Goal: Task Accomplishment & Management: Manage account settings

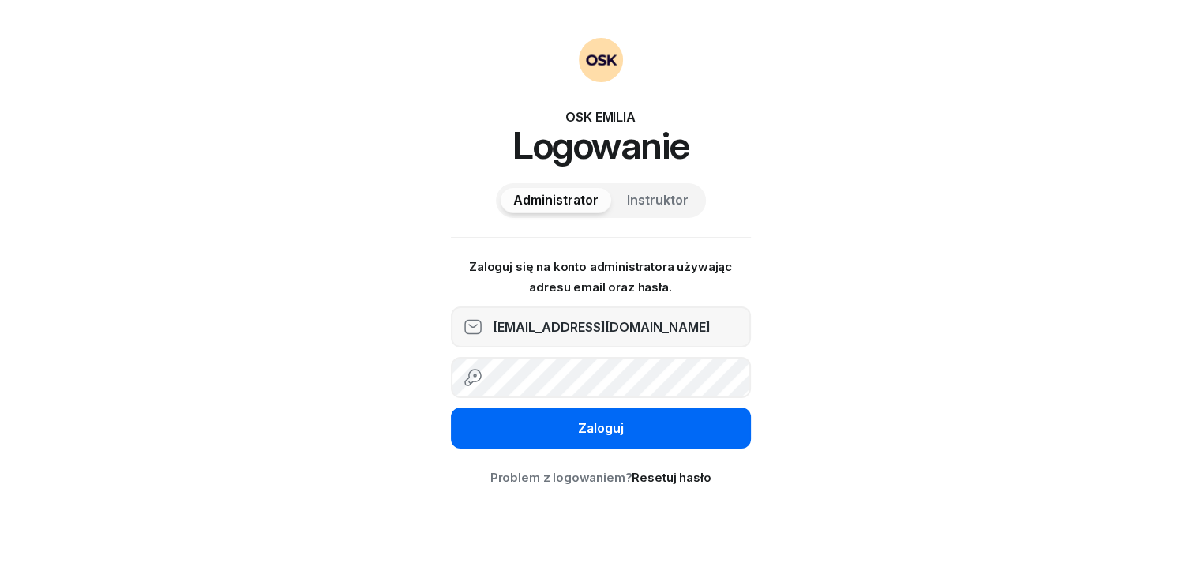
click at [582, 433] on div "Zaloguj" at bounding box center [601, 428] width 46 height 21
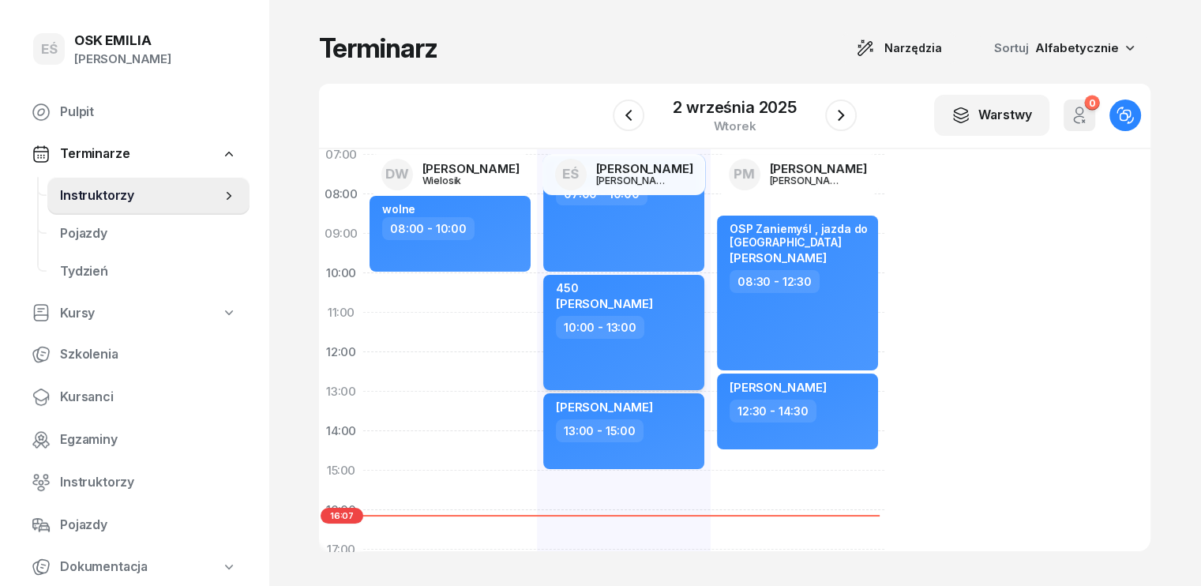
scroll to position [79, 0]
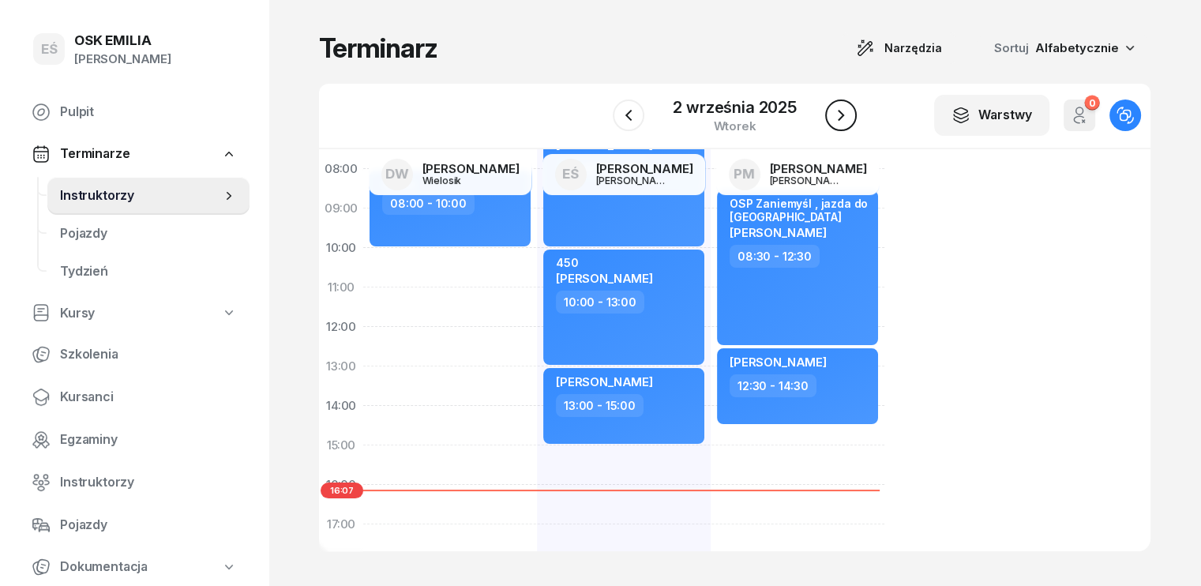
click at [846, 113] on icon "button" at bounding box center [840, 115] width 19 height 19
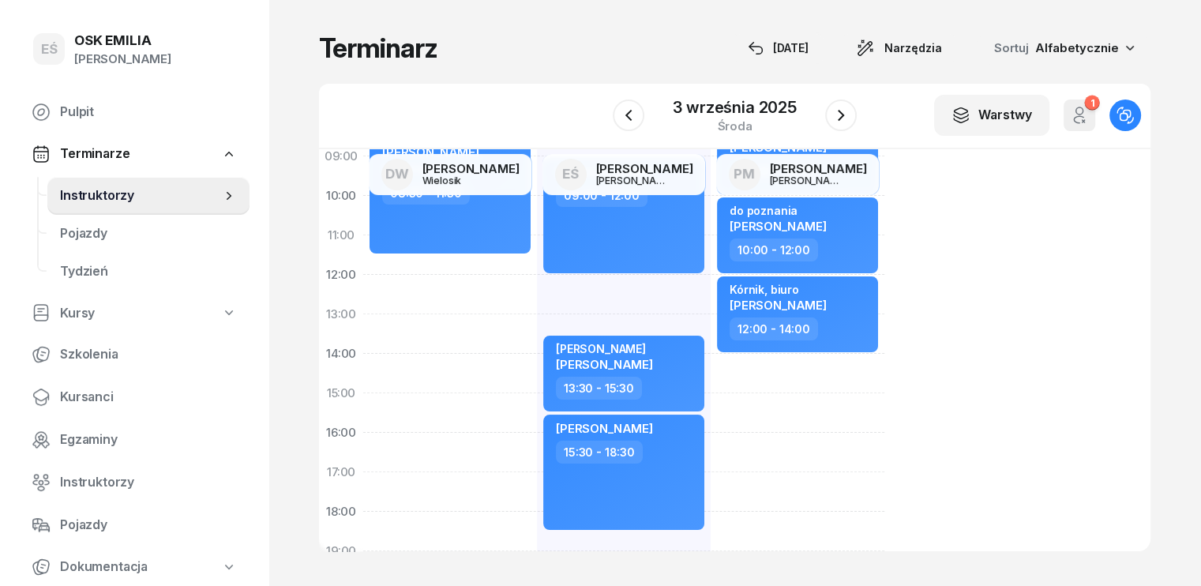
scroll to position [158, 0]
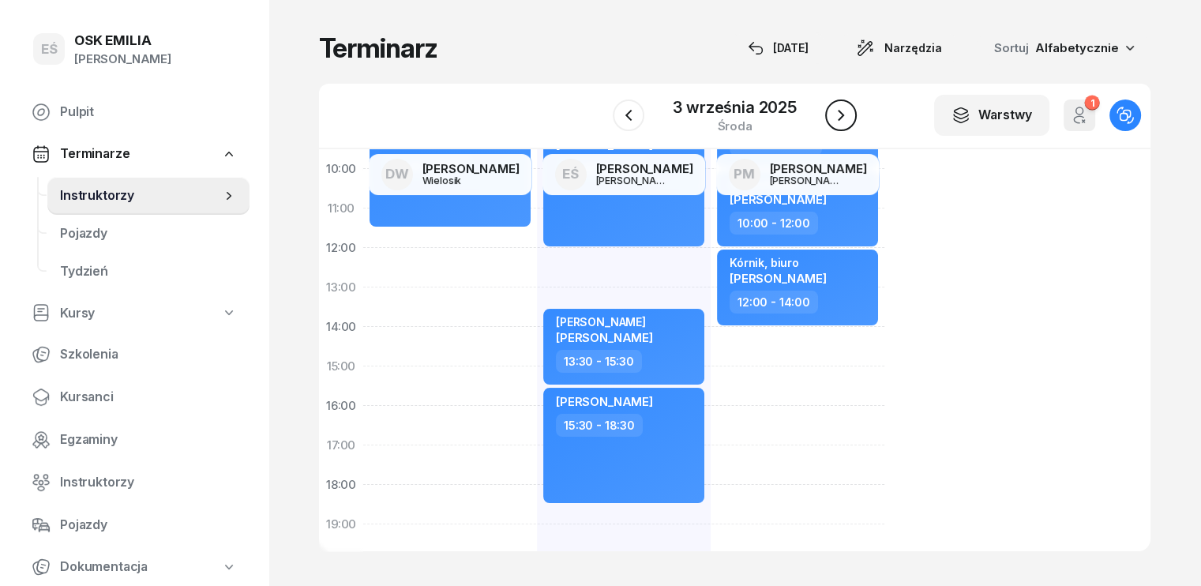
click at [840, 110] on icon "button" at bounding box center [840, 115] width 19 height 19
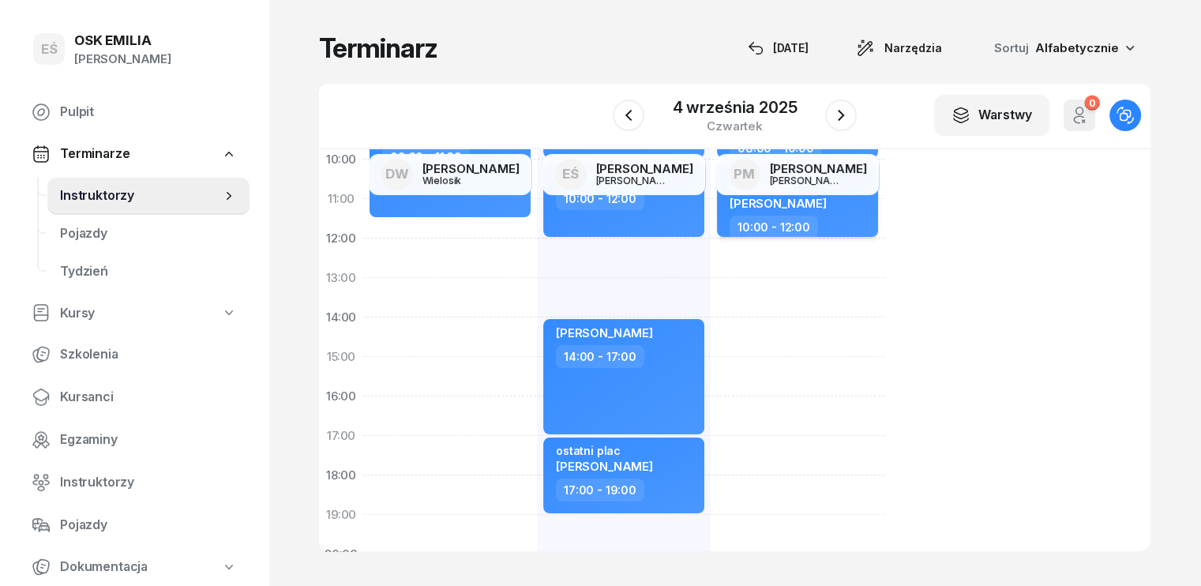
scroll to position [79, 0]
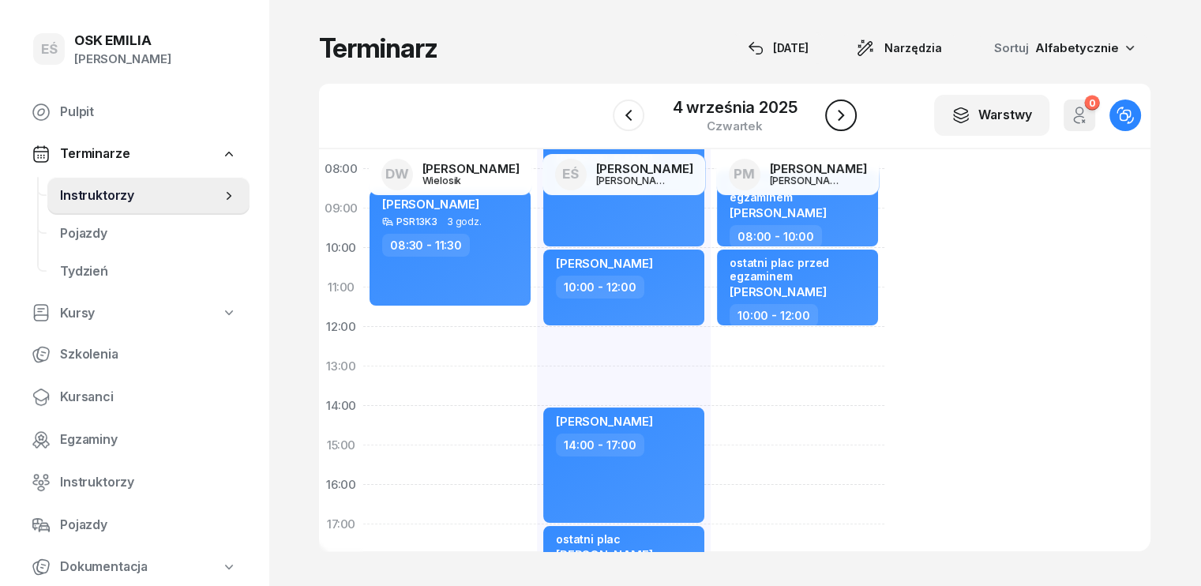
click at [849, 119] on button "button" at bounding box center [841, 115] width 32 height 32
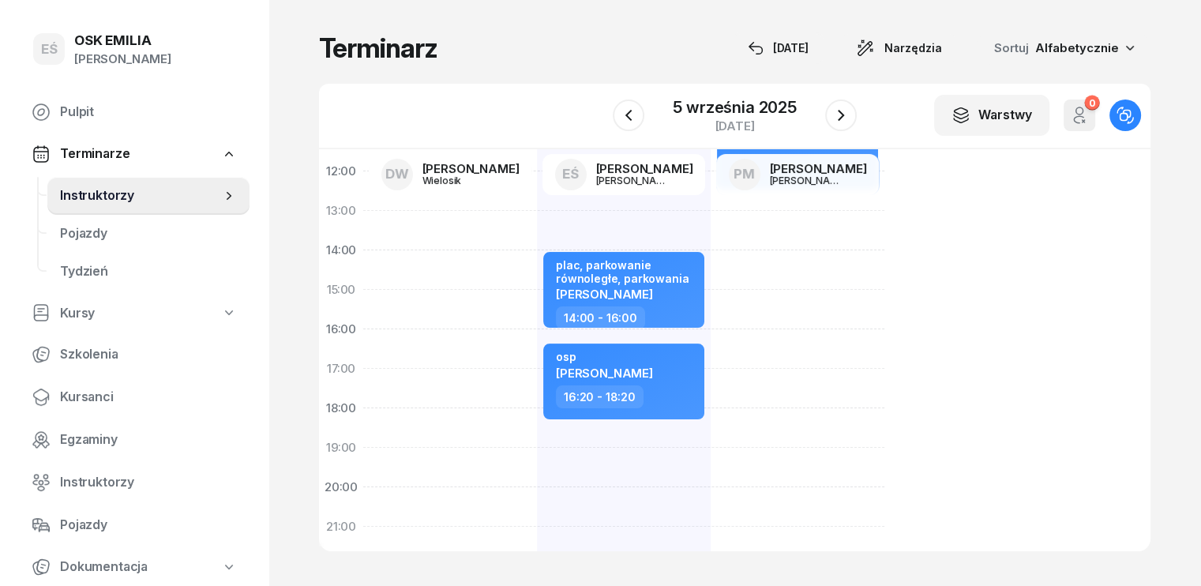
scroll to position [237, 0]
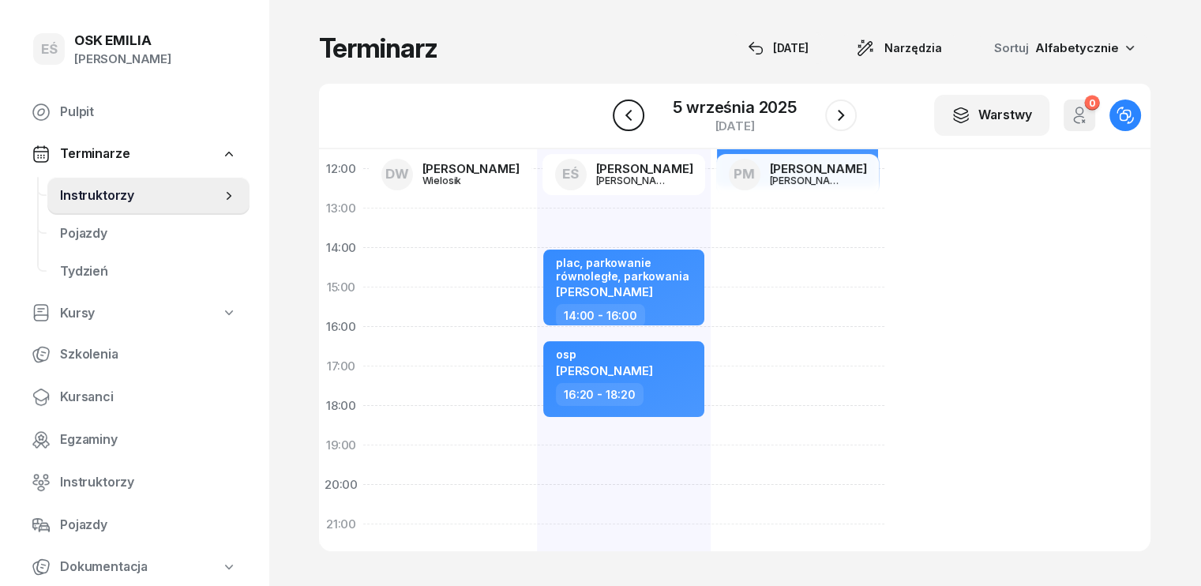
click at [632, 117] on icon "button" at bounding box center [628, 115] width 19 height 19
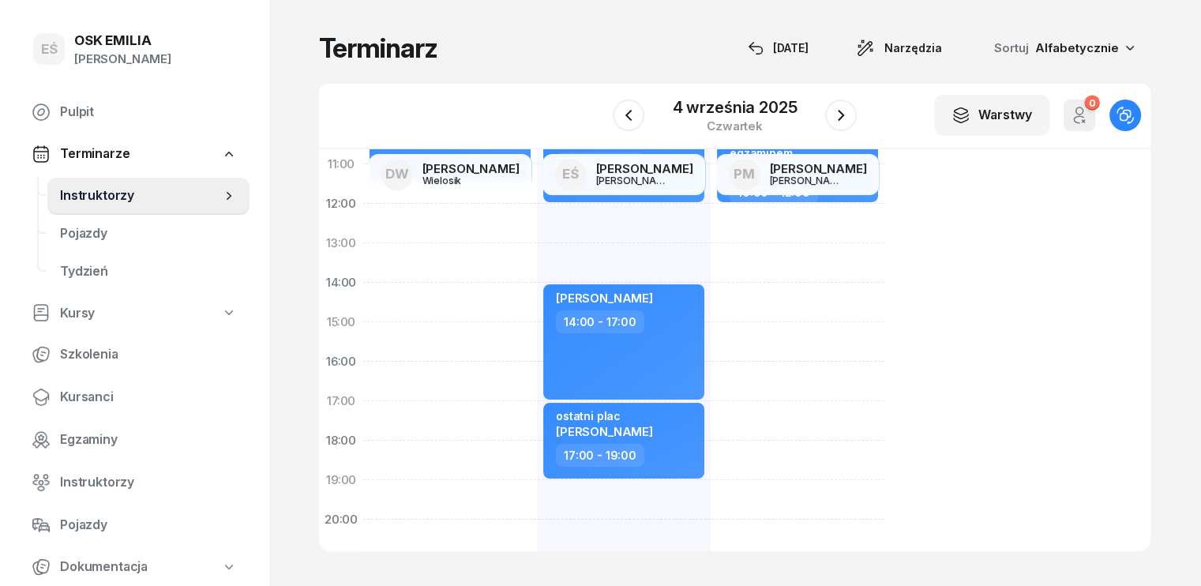
scroll to position [316, 0]
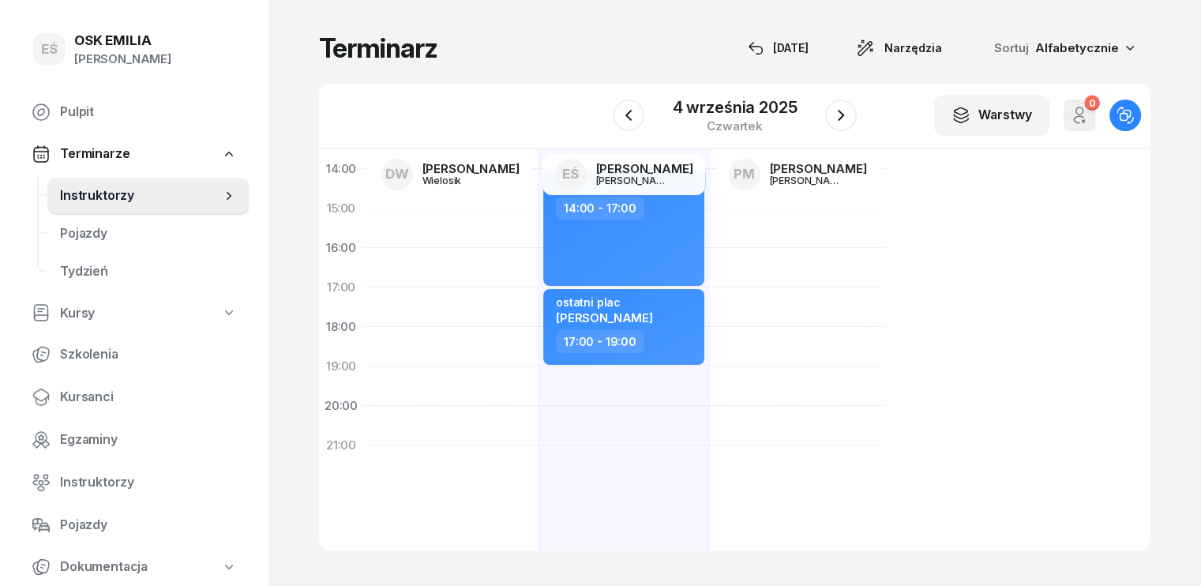
click at [537, 385] on div "450 [PERSON_NAME] 07:00 - 10:00 [PERSON_NAME] 10:00 - 12:00 [PERSON_NAME] 14:00…" at bounding box center [624, 228] width 174 height 711
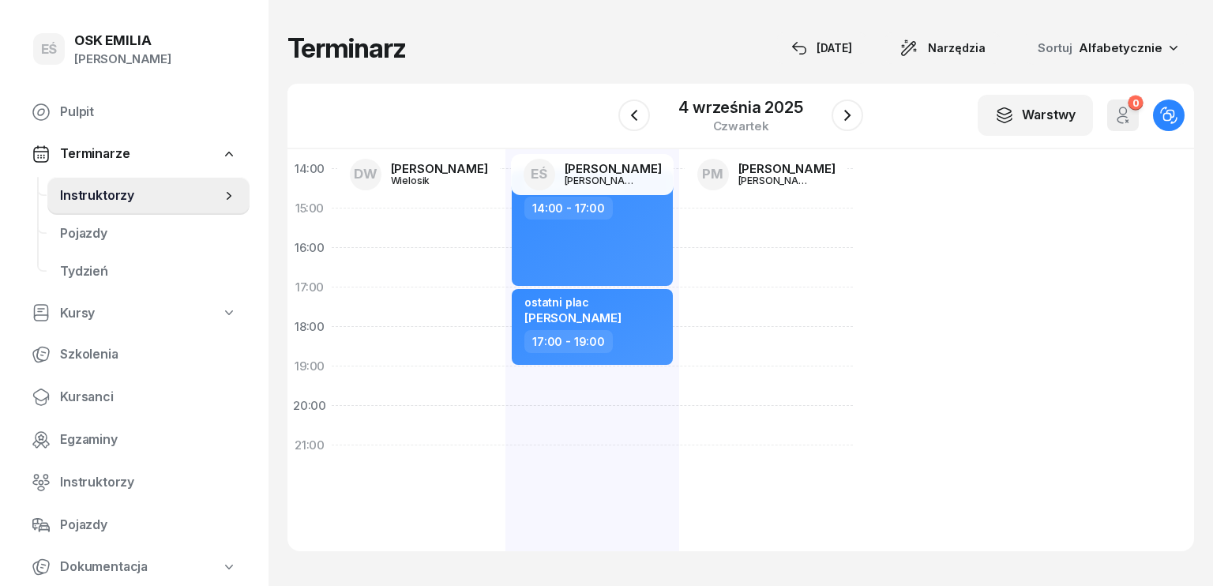
select select "19"
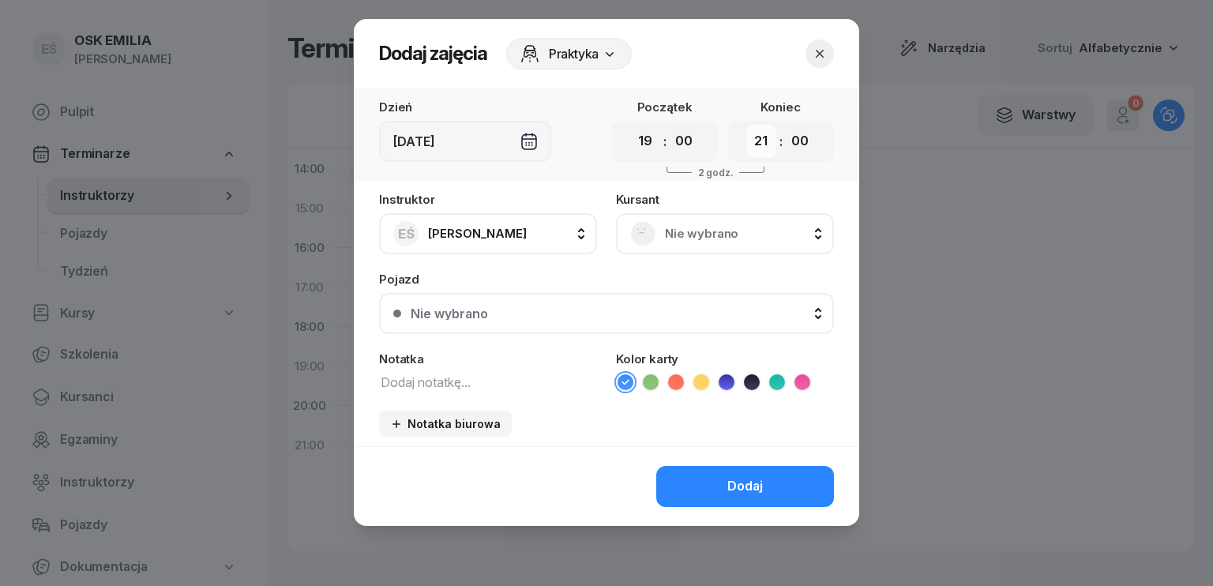
click at [765, 144] on select "00 01 02 03 04 05 06 07 08 09 10 11 12 13 14 15 16 17 18 19 20 21 22 23" at bounding box center [761, 141] width 30 height 33
select select "20"
click at [746, 125] on select "00 01 02 03 04 05 06 07 08 09 10 11 12 13 14 15 16 17 18 19 20 21 22 23" at bounding box center [761, 141] width 30 height 33
click at [442, 383] on textarea at bounding box center [488, 381] width 218 height 21
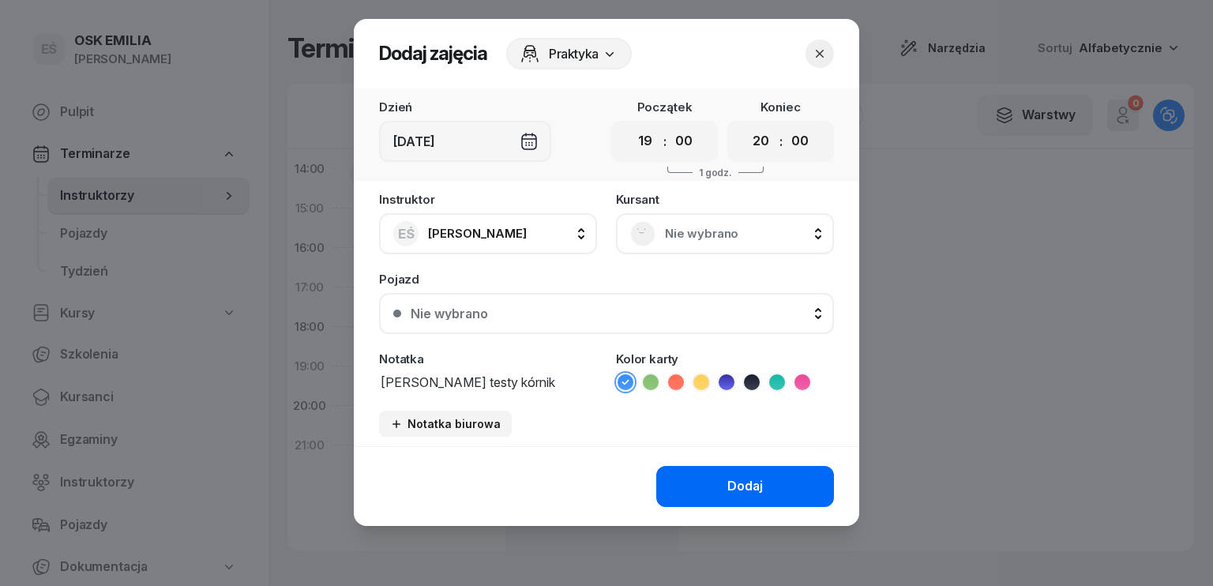
type textarea "[PERSON_NAME] testy kórnik"
click at [753, 484] on div "Dodaj" at bounding box center [745, 486] width 36 height 21
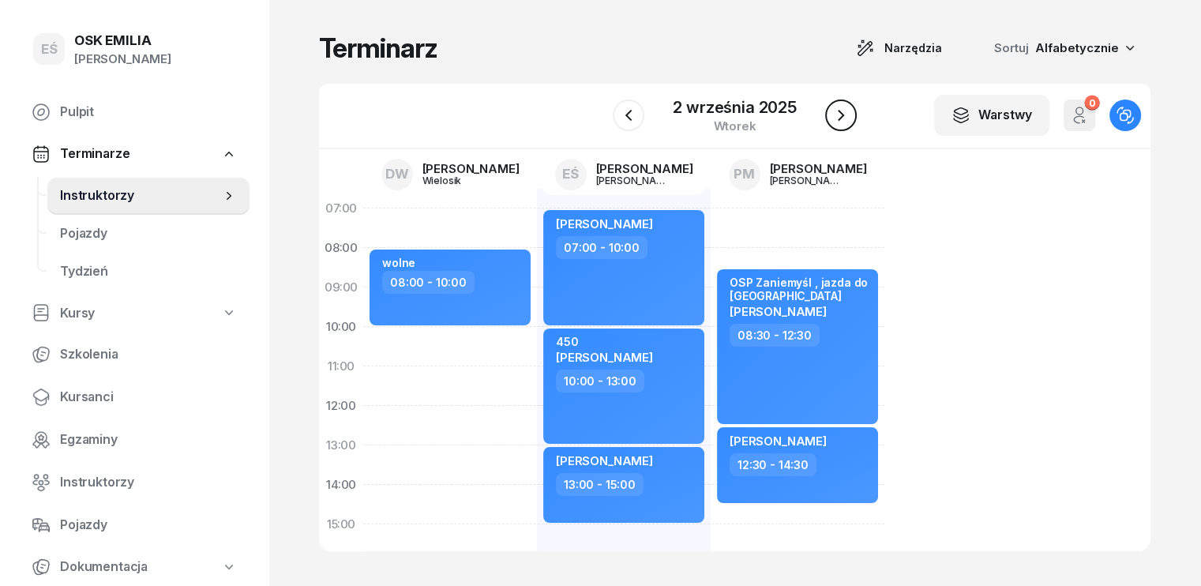
click at [841, 113] on icon "button" at bounding box center [841, 115] width 6 height 11
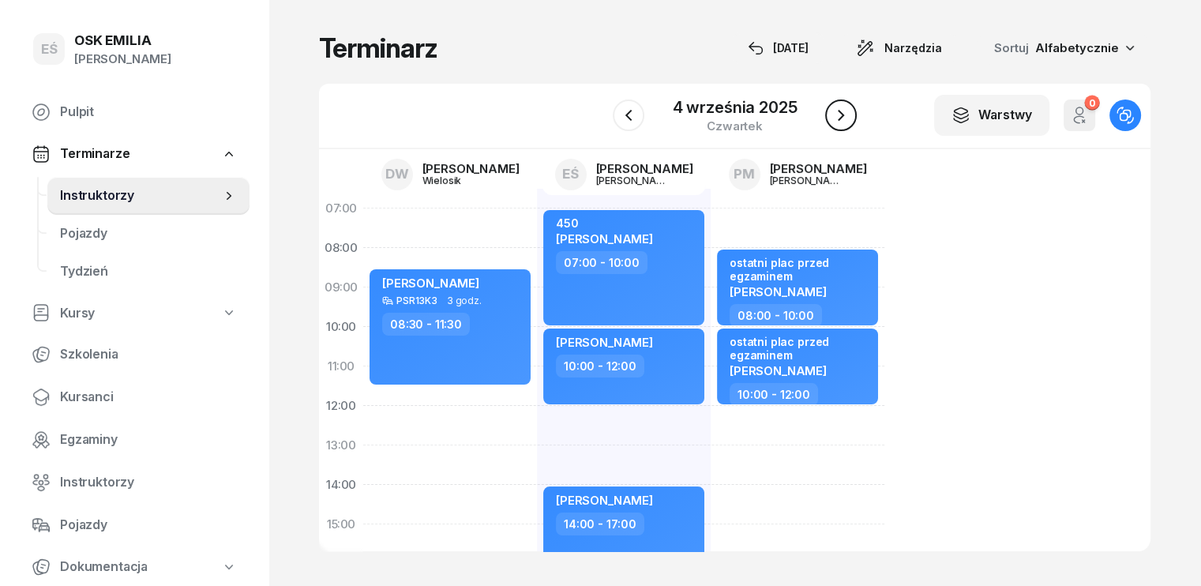
click at [841, 113] on icon "button" at bounding box center [841, 115] width 6 height 11
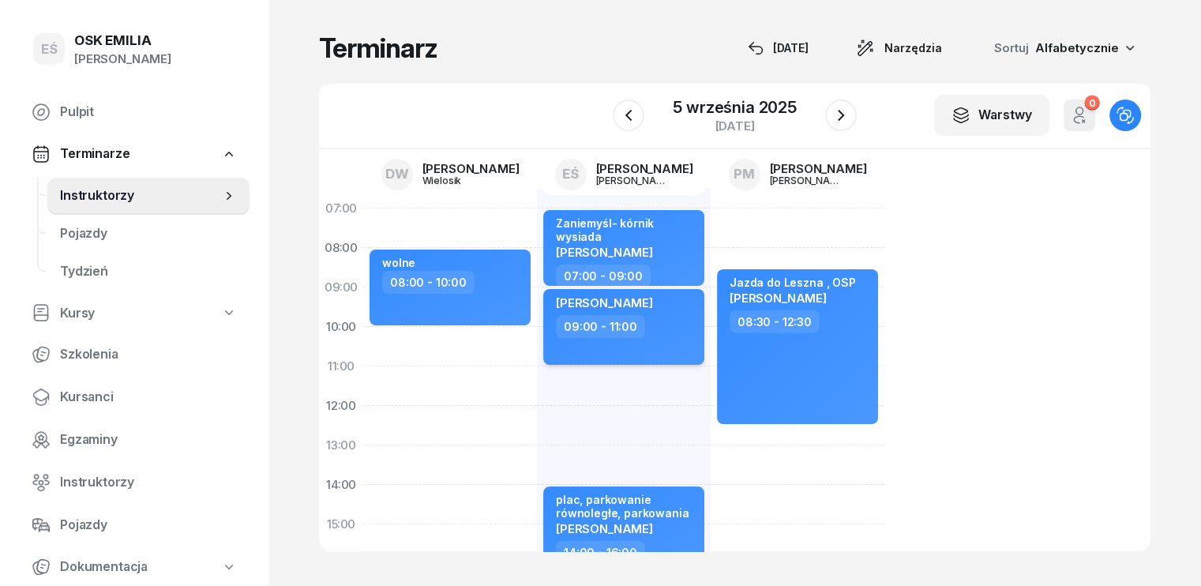
click at [646, 330] on div "09:00 - 11:00" at bounding box center [625, 326] width 139 height 23
select select "09"
select select "11"
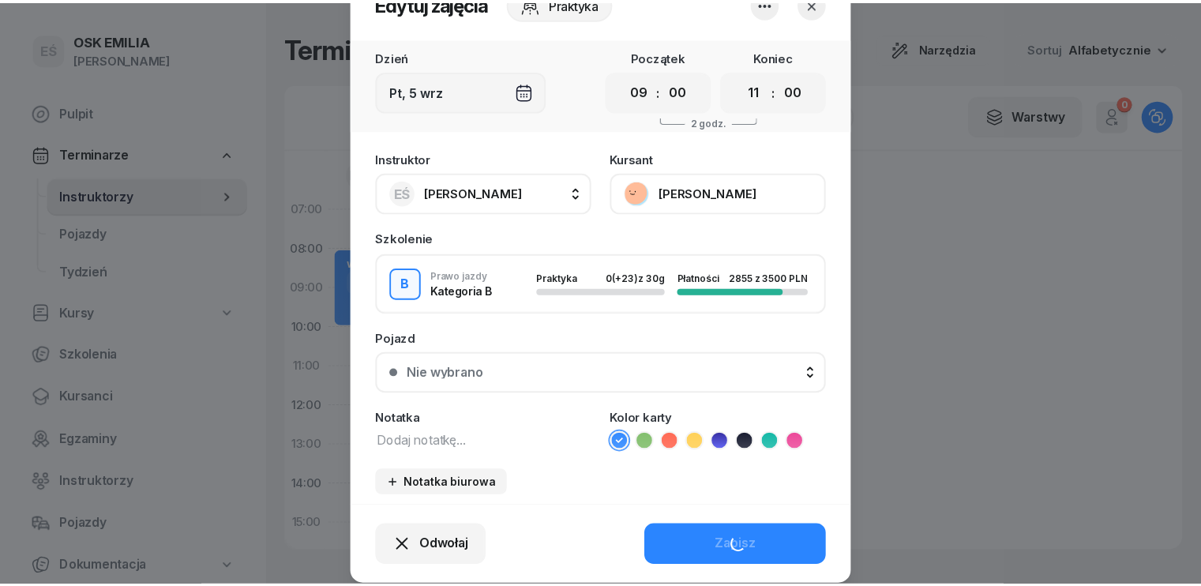
scroll to position [98, 0]
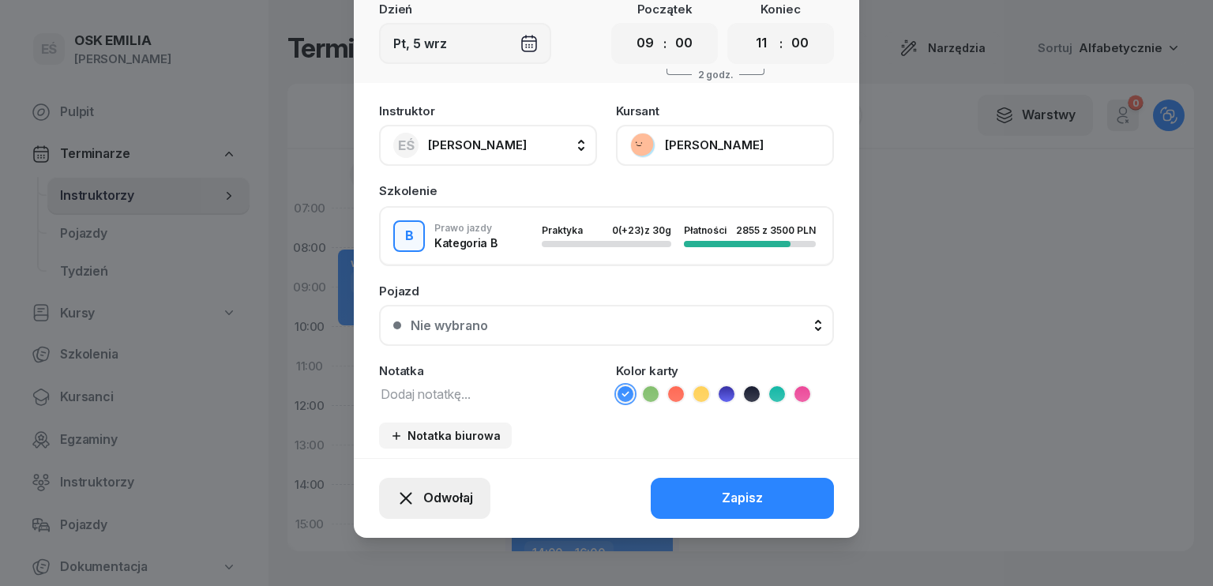
click at [444, 502] on span "Odwołaj" at bounding box center [448, 498] width 50 height 21
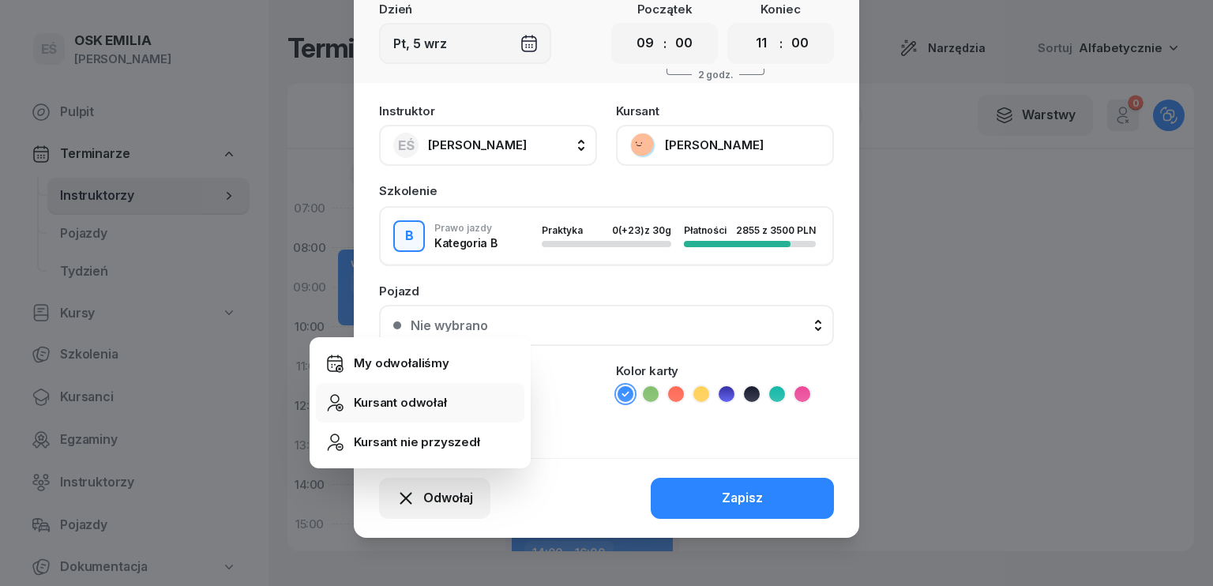
click at [392, 404] on div "Kursant odwołał" at bounding box center [400, 402] width 93 height 21
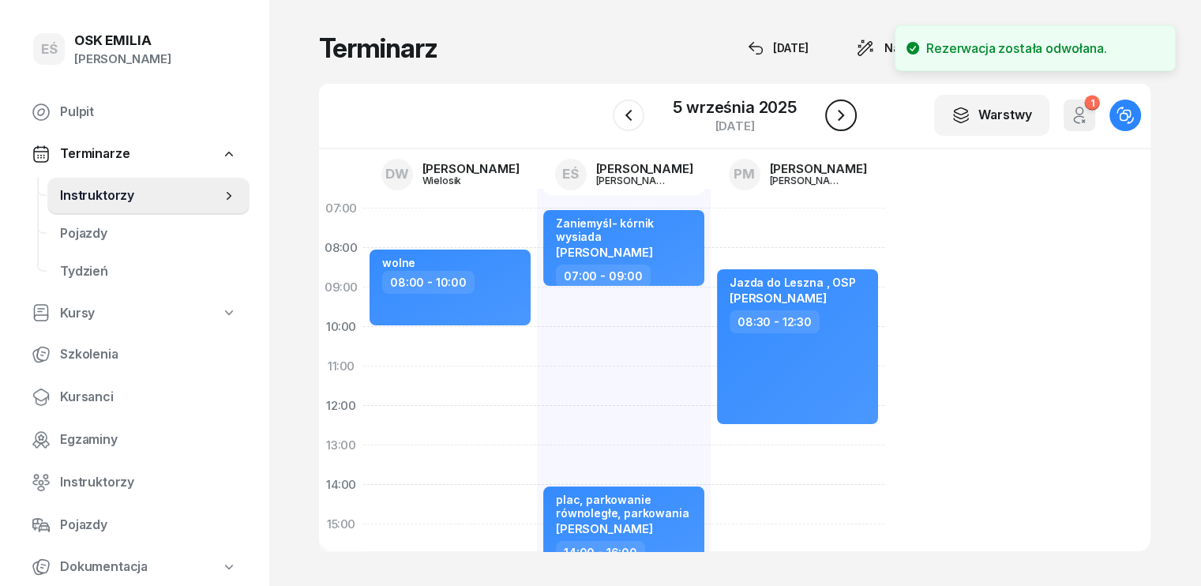
click at [840, 120] on icon "button" at bounding box center [840, 115] width 19 height 19
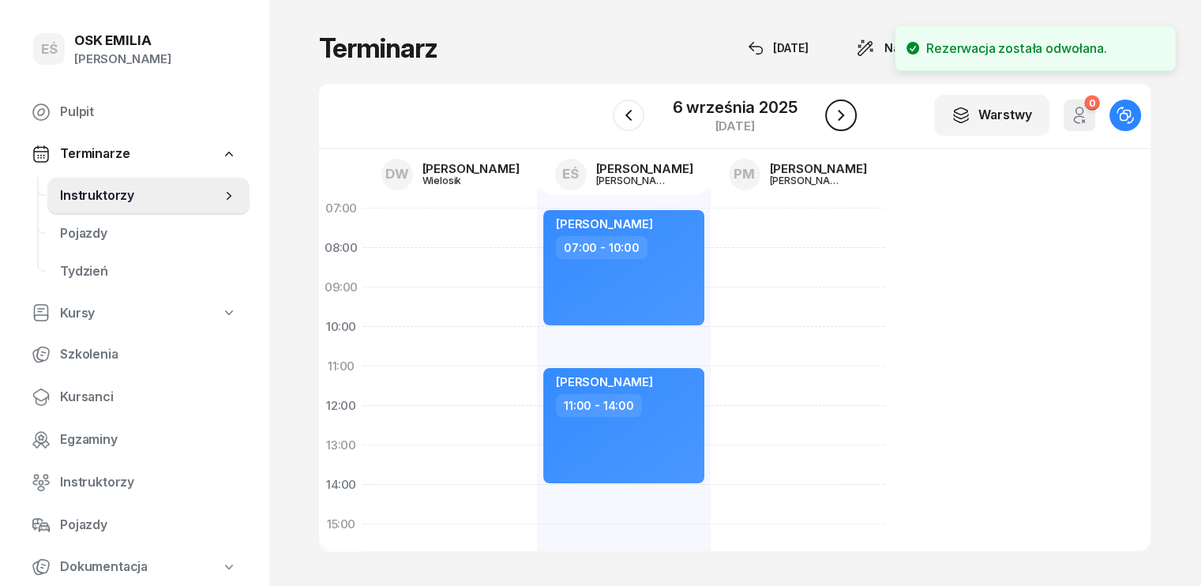
click at [839, 122] on icon "button" at bounding box center [840, 115] width 19 height 19
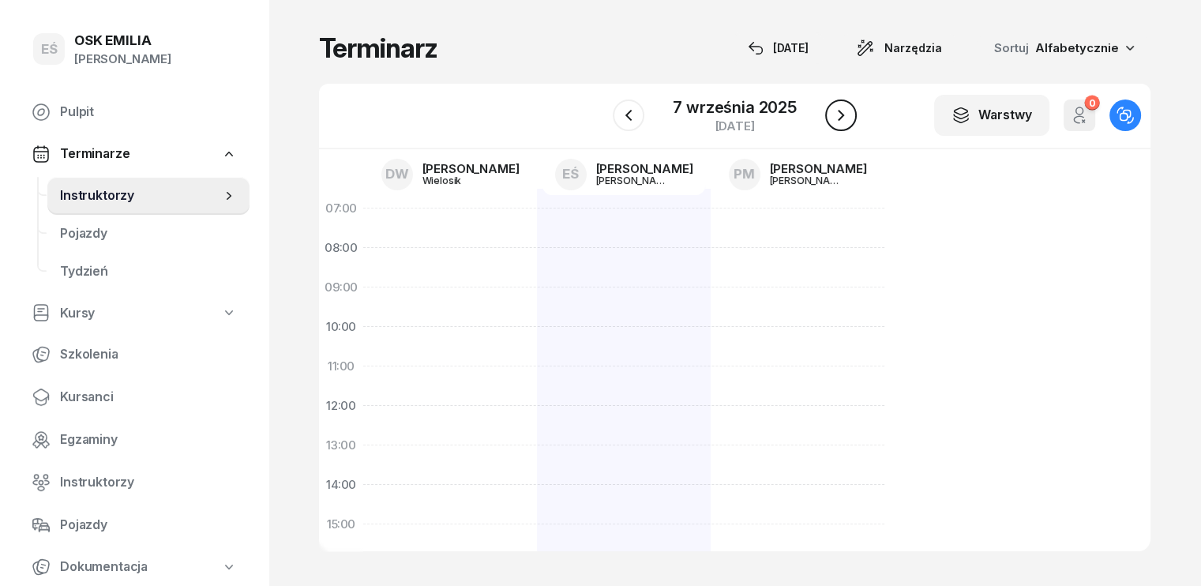
click at [839, 126] on button "button" at bounding box center [841, 115] width 32 height 32
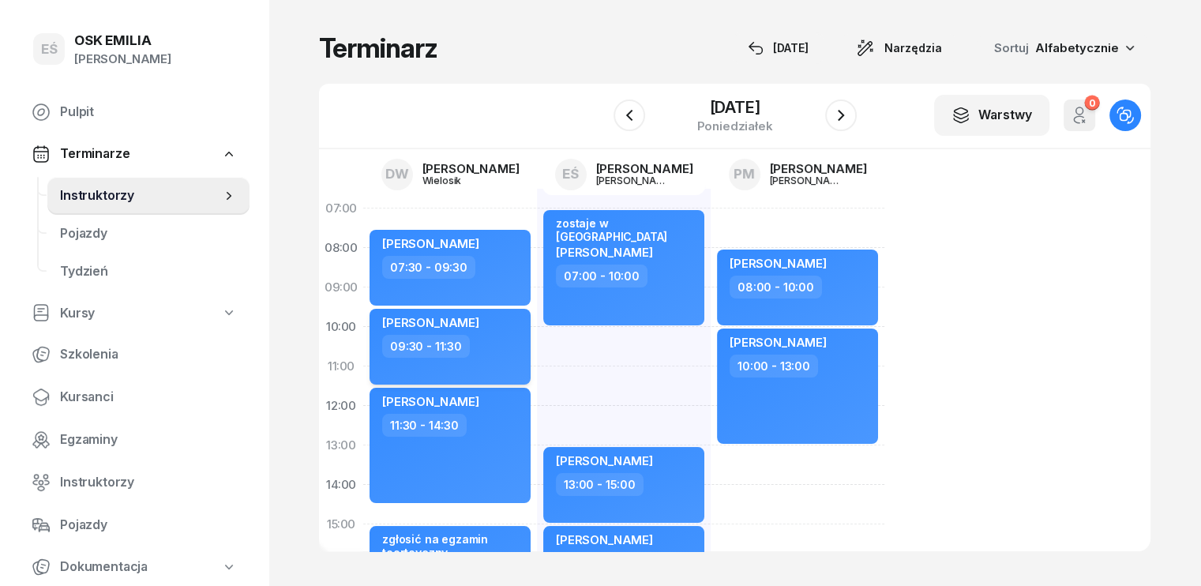
click at [478, 353] on div "09:30 - 11:30" at bounding box center [451, 346] width 139 height 23
select select "09"
select select "30"
select select "11"
select select "30"
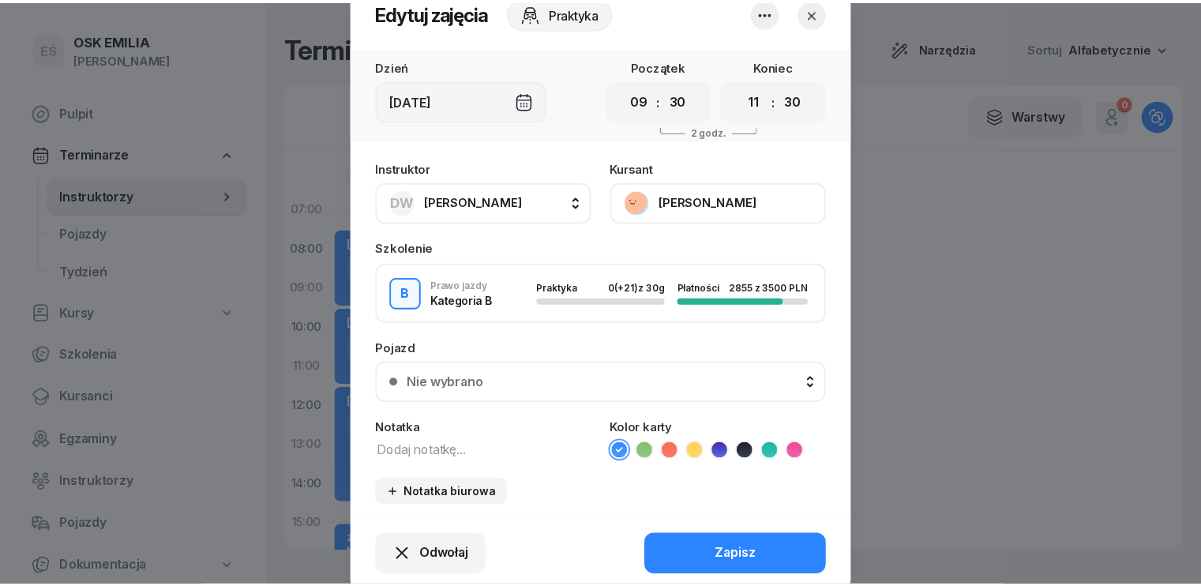
scroll to position [98, 0]
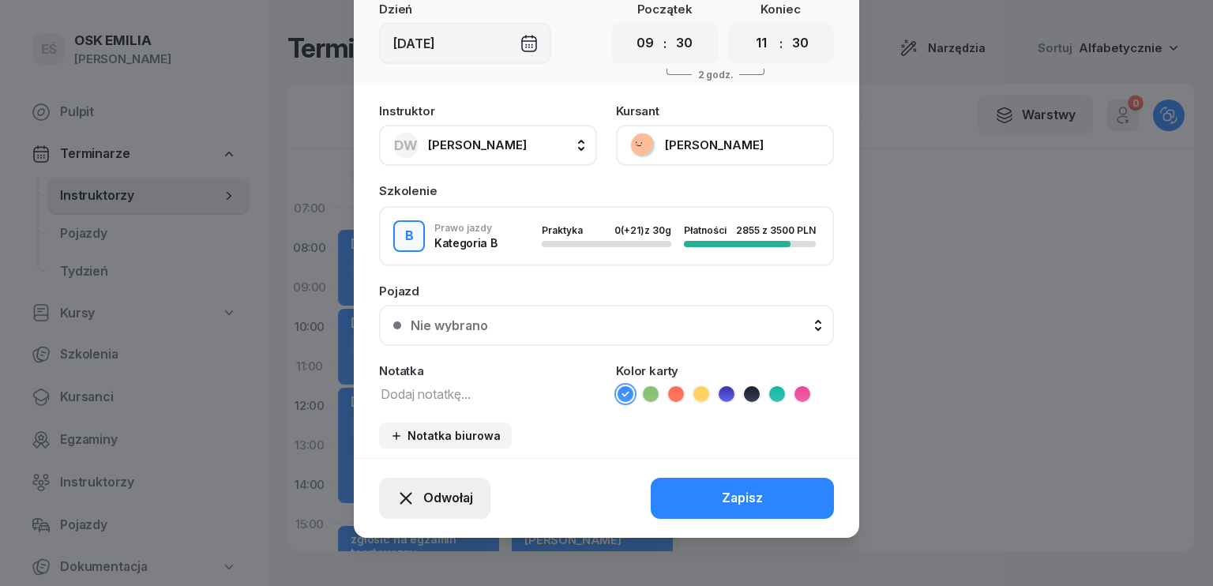
click at [423, 501] on span "Odwołaj" at bounding box center [448, 498] width 50 height 21
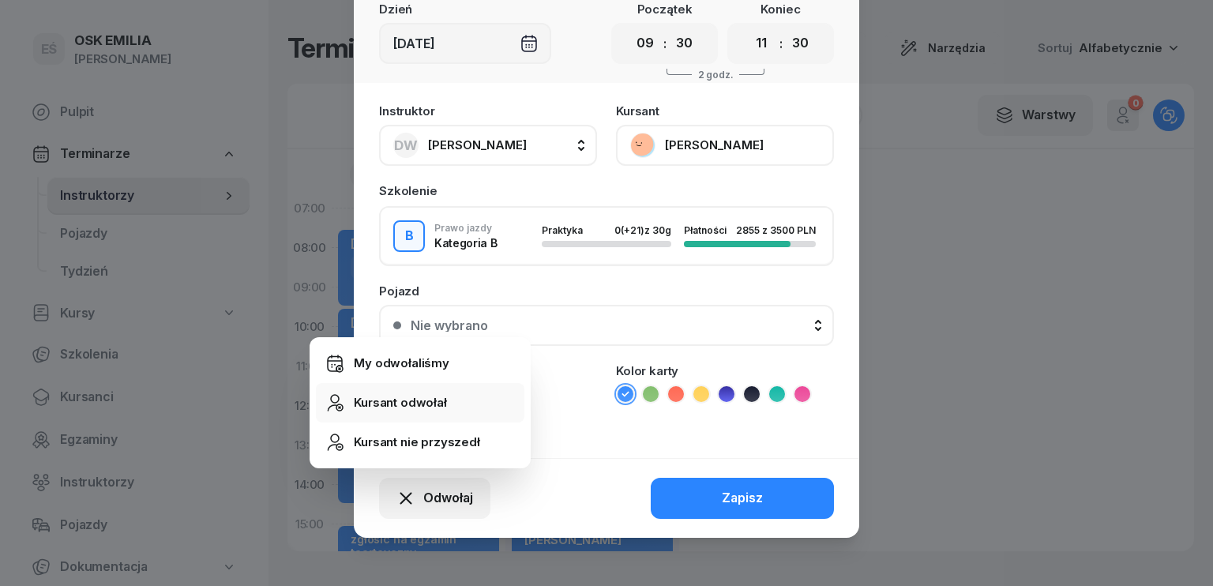
click at [410, 410] on div "Kursant odwołał" at bounding box center [400, 402] width 93 height 21
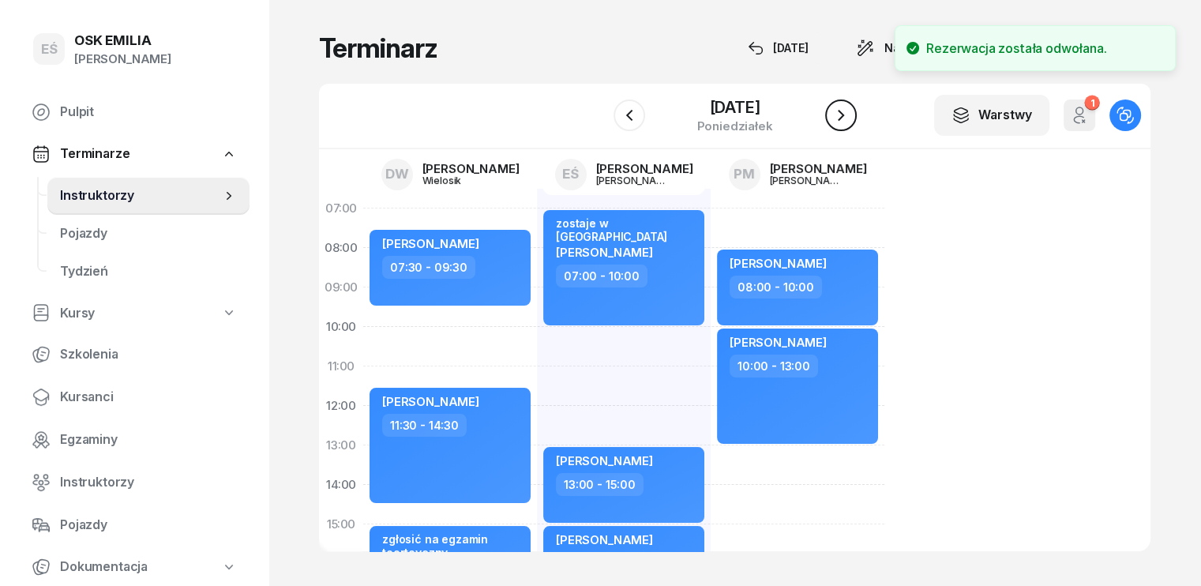
click at [843, 119] on icon "button" at bounding box center [840, 115] width 19 height 19
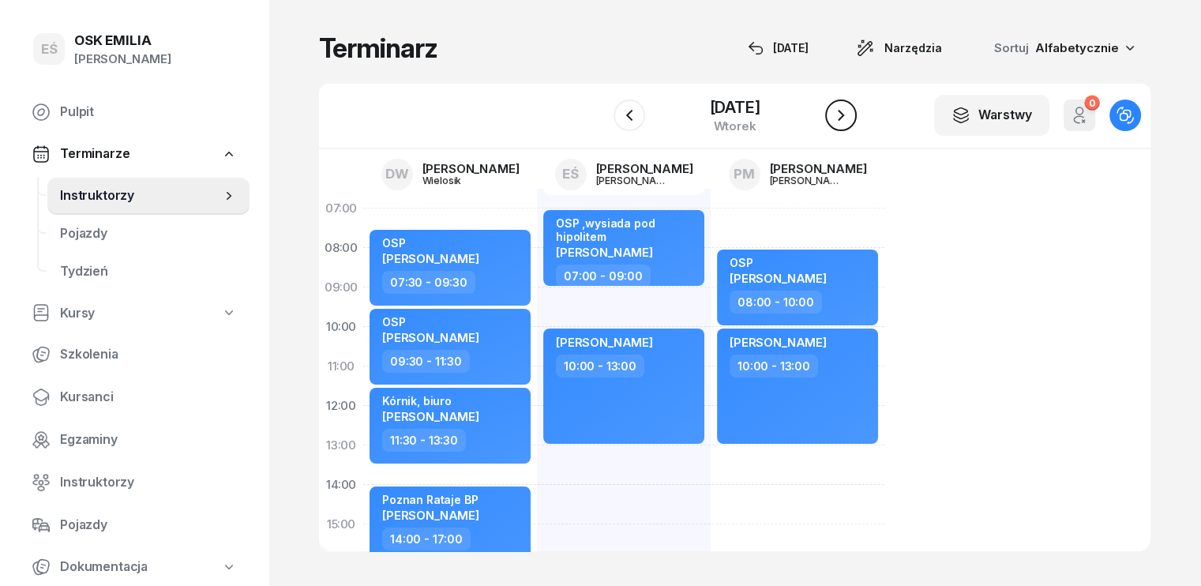
click at [837, 118] on icon "button" at bounding box center [840, 115] width 19 height 19
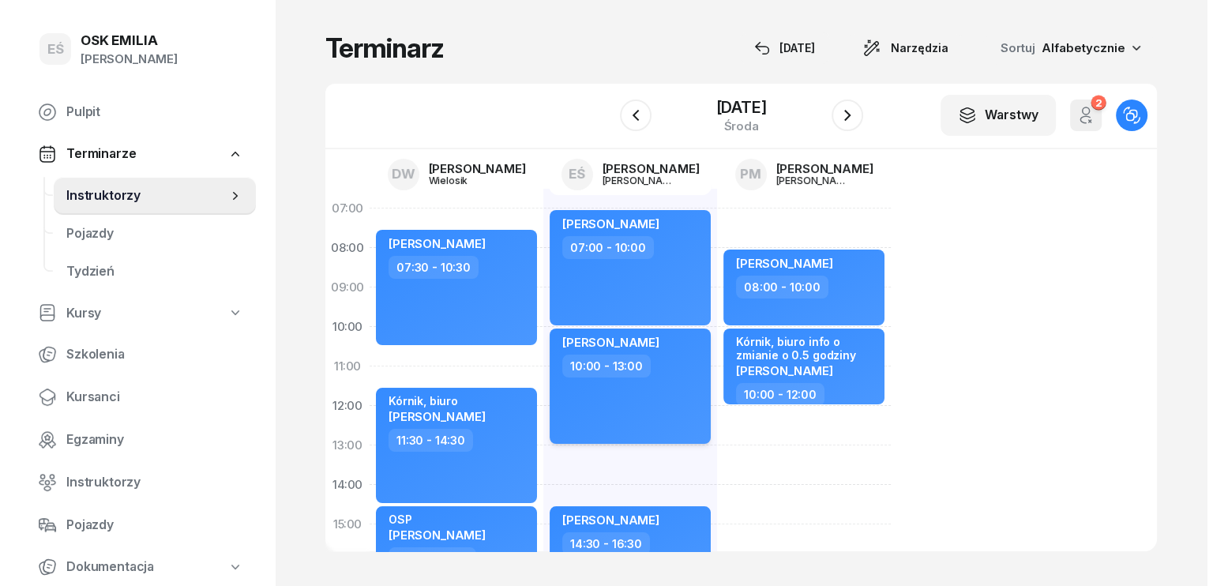
scroll to position [79, 0]
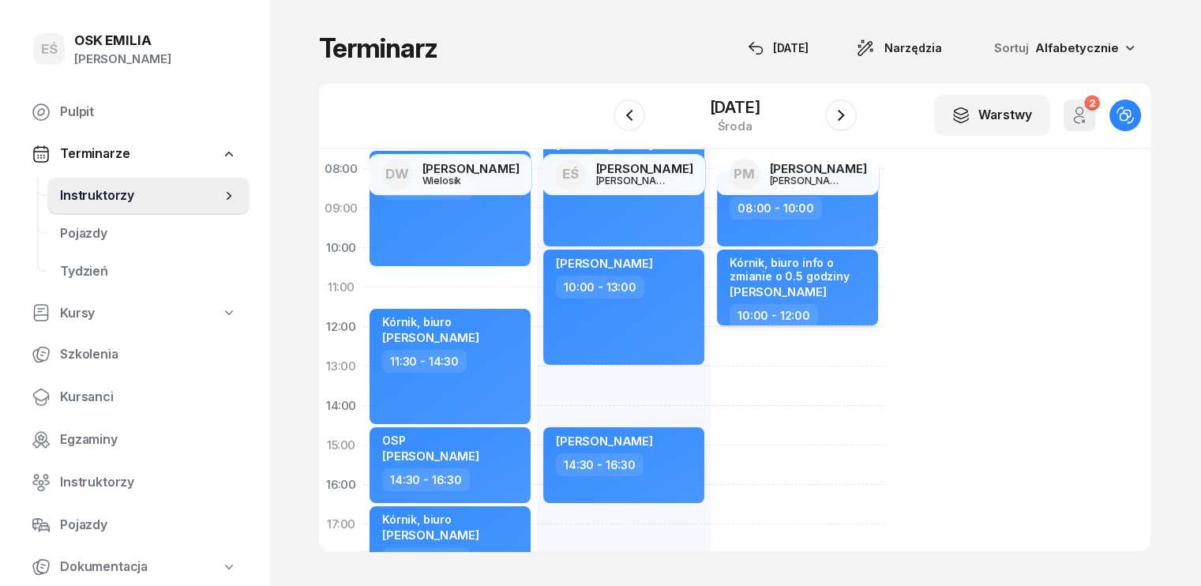
click at [812, 271] on div "Kórnik, biuro info o zmianie o 0.5 godziny" at bounding box center [798, 269] width 139 height 27
select select "10"
select select "12"
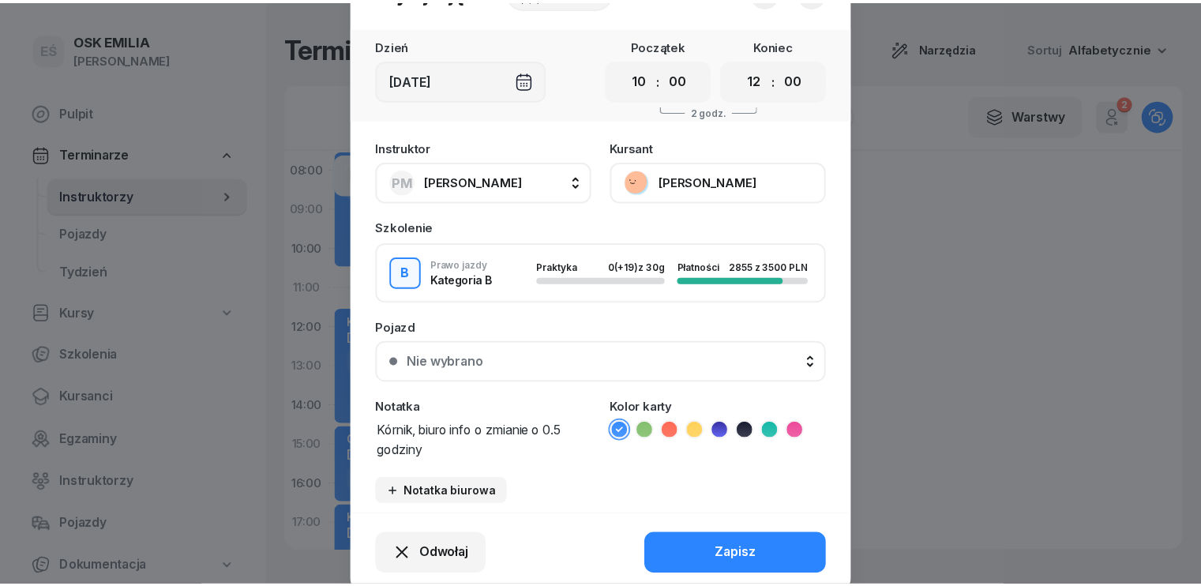
scroll to position [118, 0]
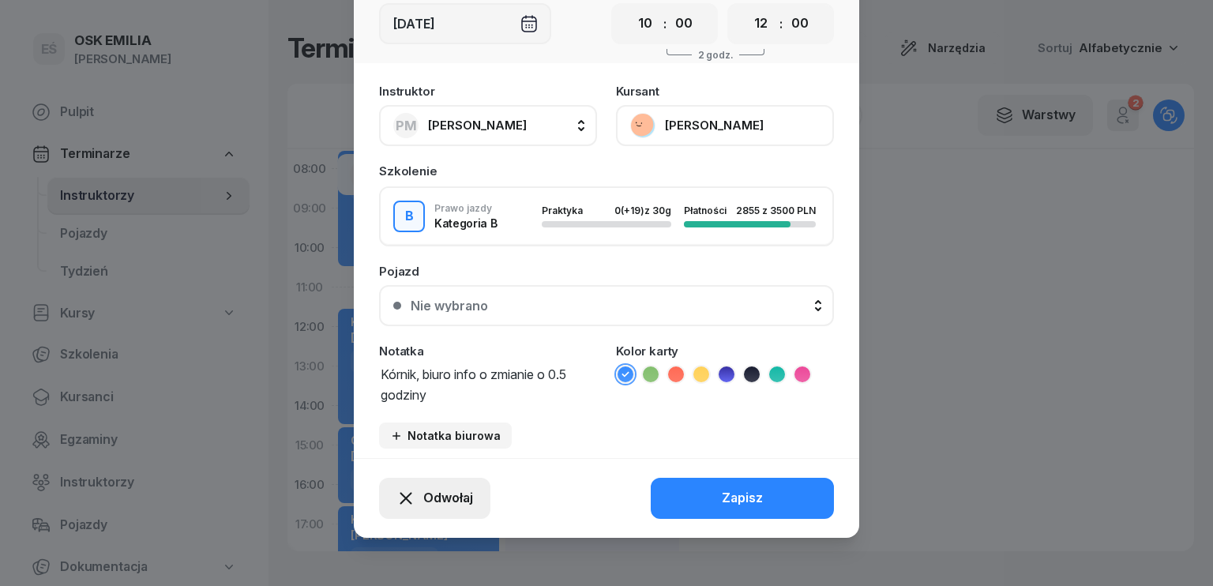
click at [442, 498] on span "Odwołaj" at bounding box center [448, 498] width 50 height 21
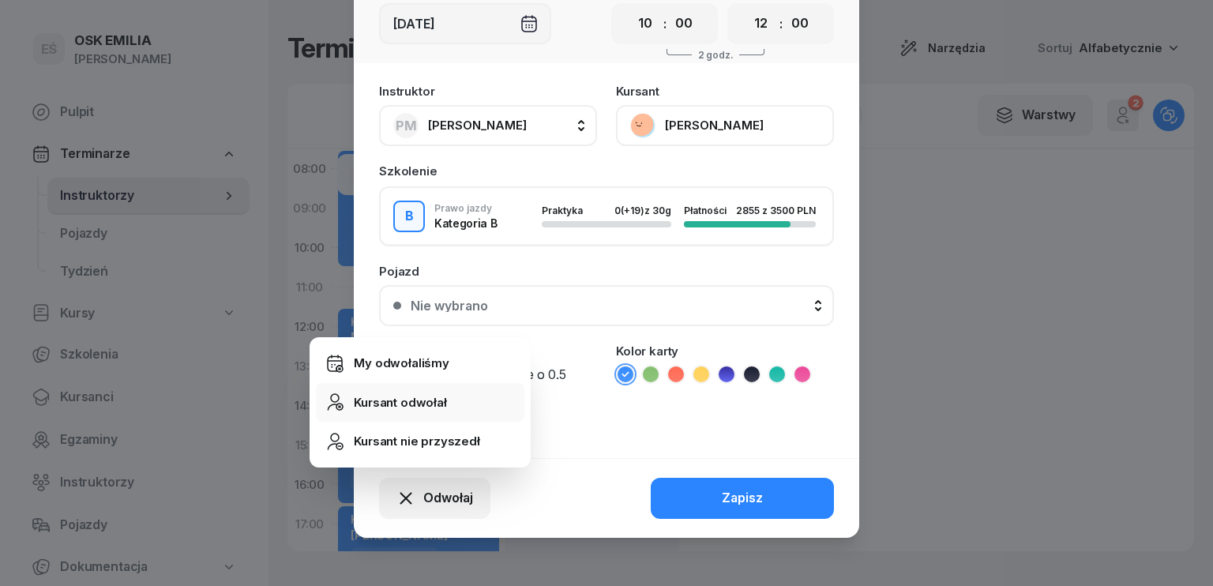
click at [433, 406] on div "Kursant odwołał" at bounding box center [400, 402] width 93 height 21
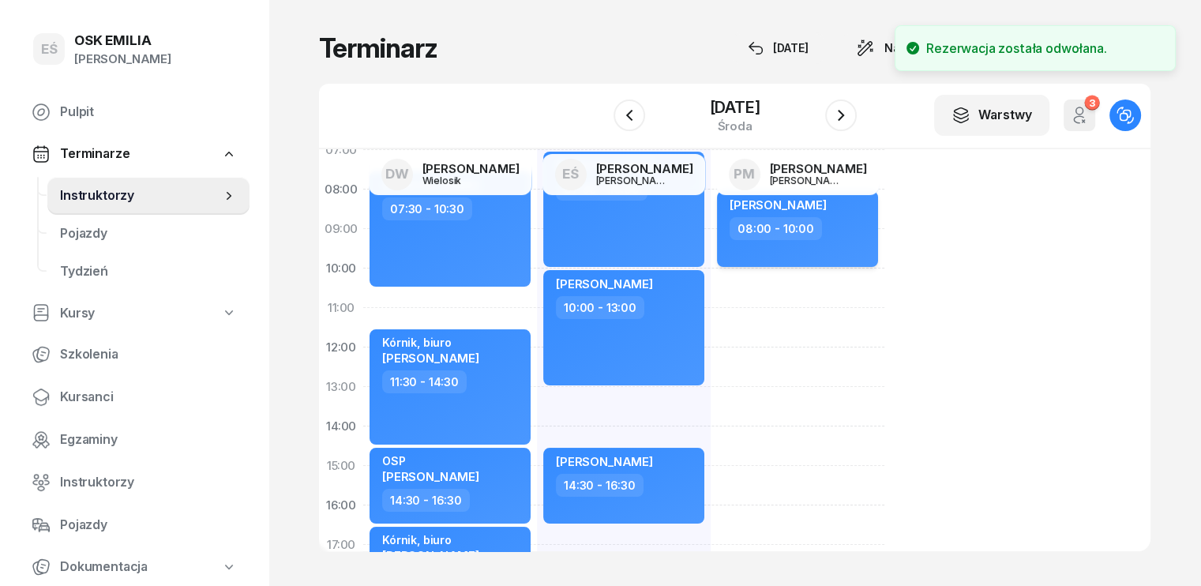
scroll to position [0, 0]
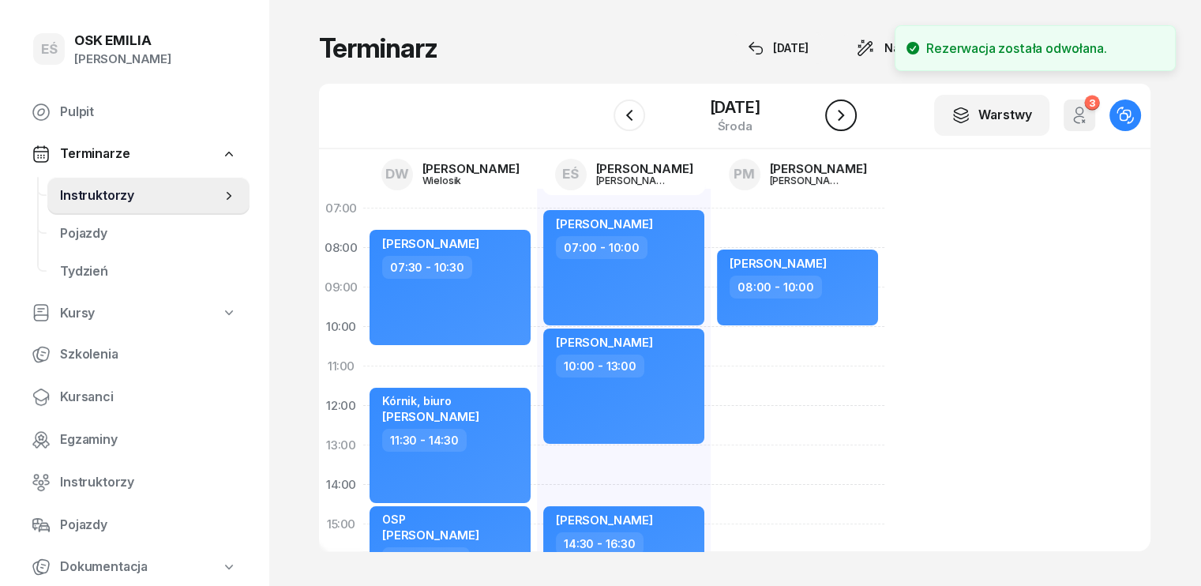
click at [845, 112] on icon "button" at bounding box center [840, 115] width 19 height 19
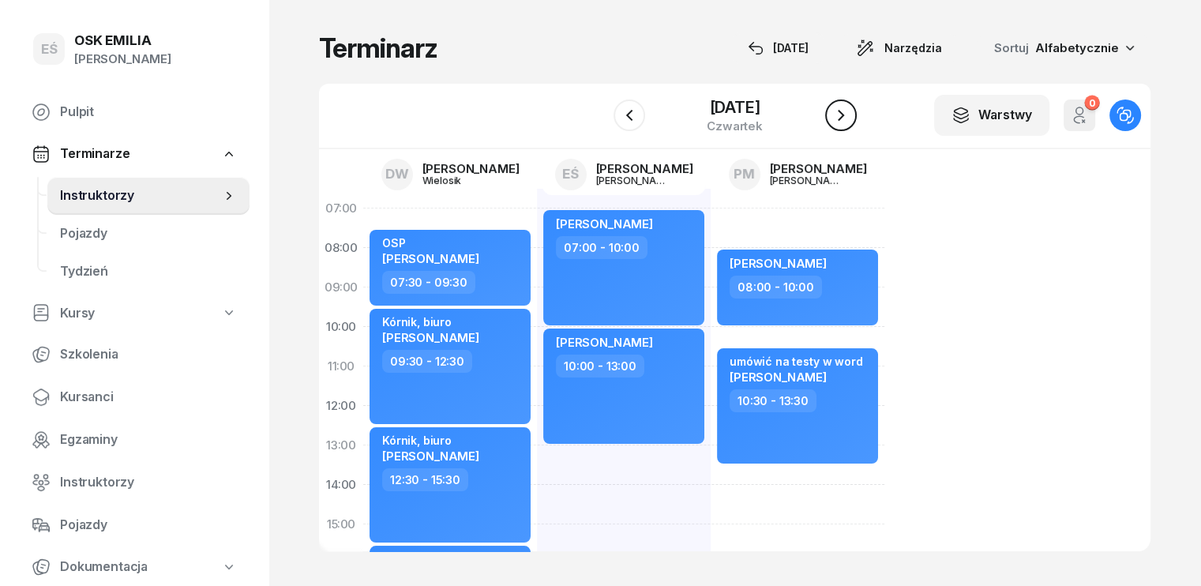
click at [842, 118] on icon "button" at bounding box center [840, 115] width 19 height 19
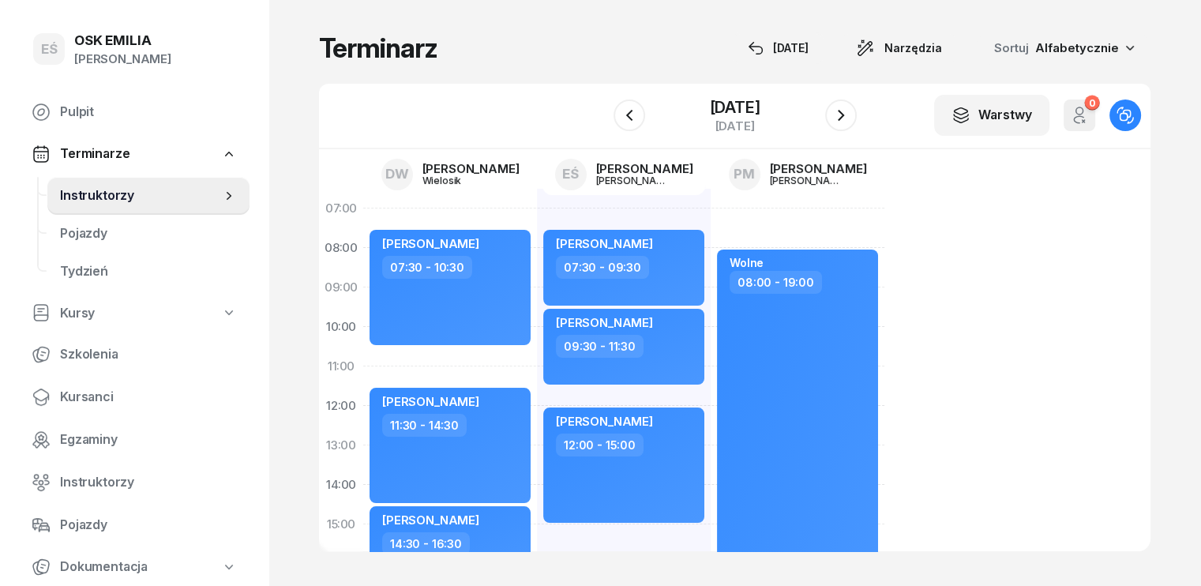
click at [924, 237] on div "07:00 08:00 09:00 10:00 11:00 12:00 13:00 14:00 15:00 16:00 17:00 18:00 19:00 2…" at bounding box center [734, 350] width 831 height 402
click at [641, 339] on div "09:30 - 11:30" at bounding box center [625, 346] width 139 height 23
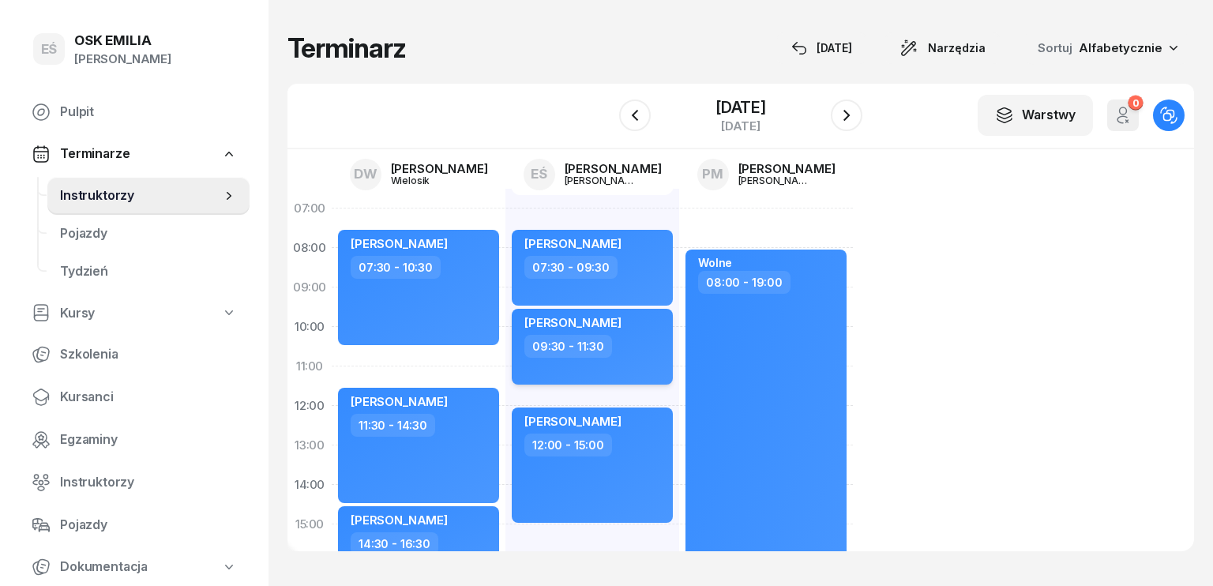
select select "09"
select select "30"
select select "11"
select select "30"
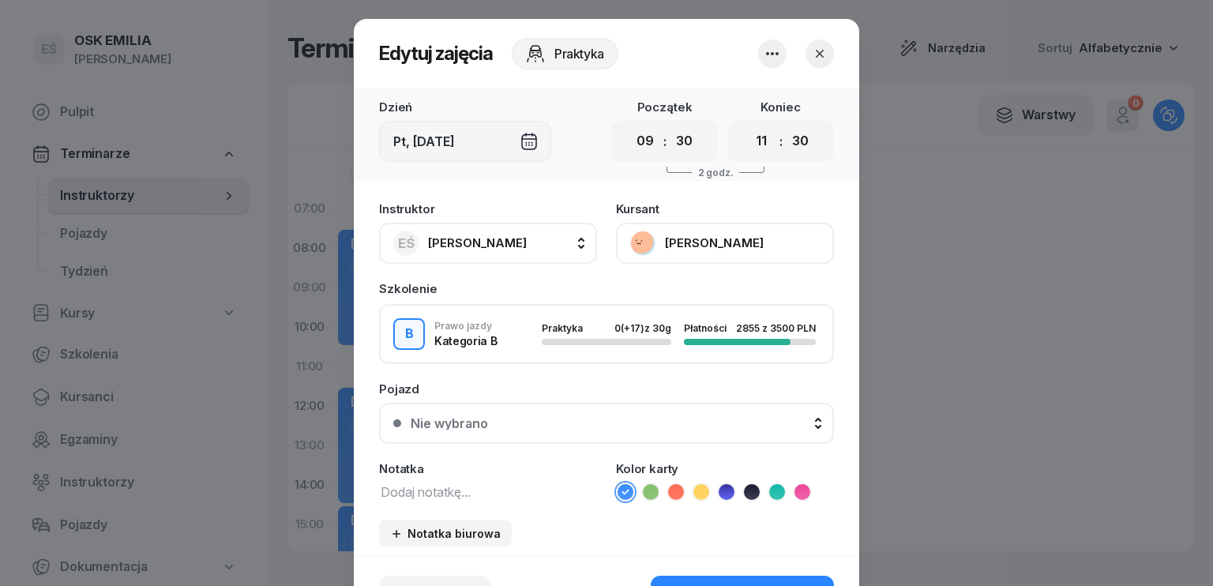
click at [673, 237] on button "[PERSON_NAME]" at bounding box center [725, 243] width 218 height 41
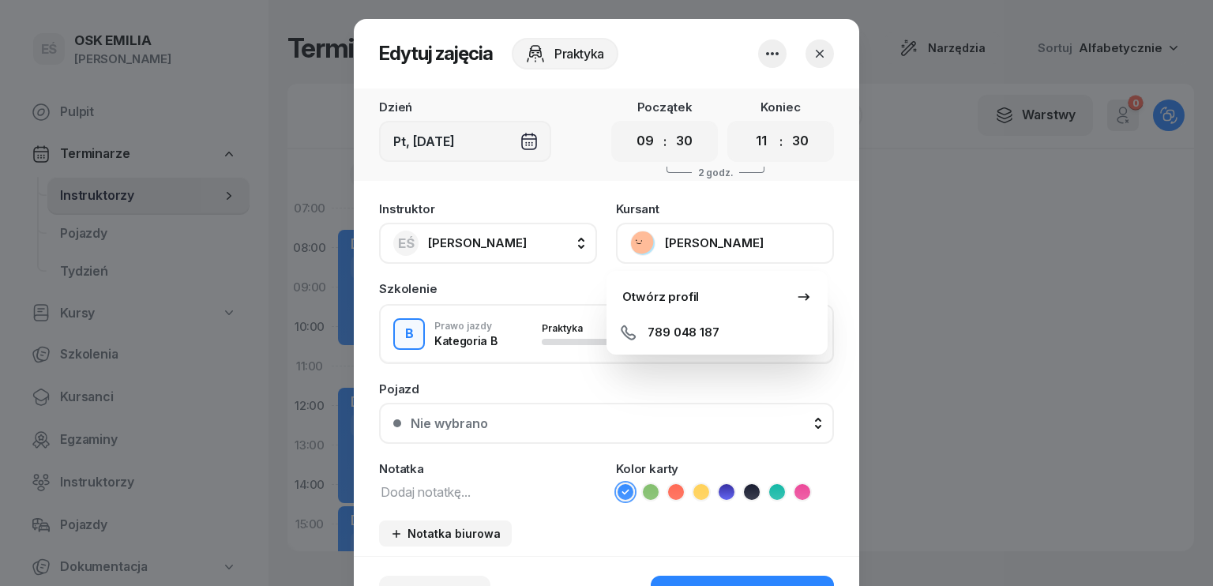
click at [657, 328] on div "789 048 187" at bounding box center [717, 333] width 208 height 32
click at [669, 293] on div "Otwórz profil" at bounding box center [660, 297] width 77 height 21
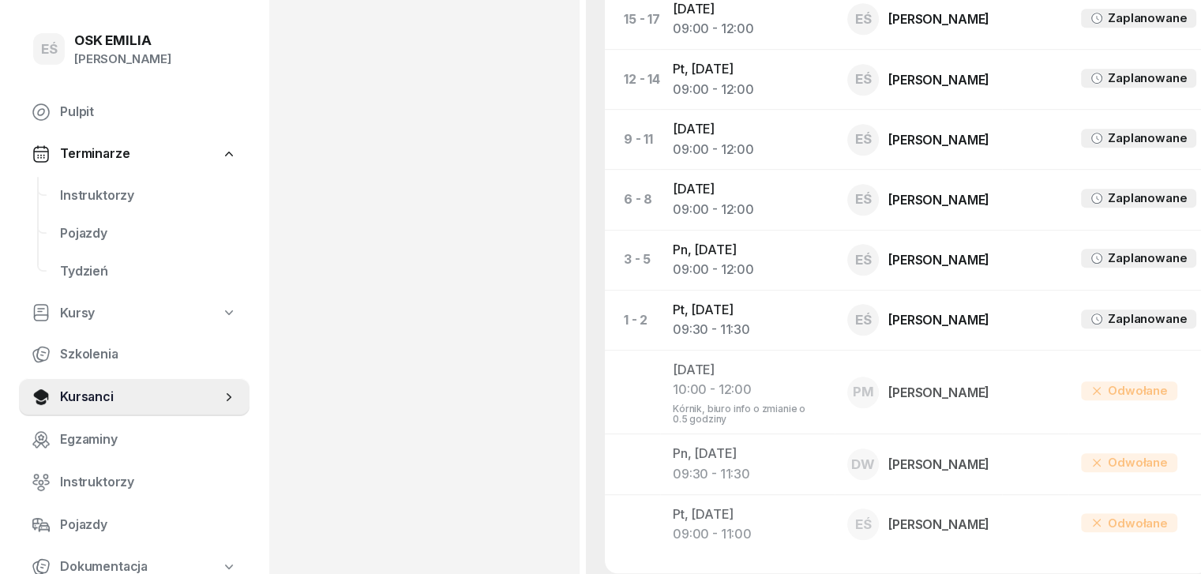
scroll to position [816, 0]
